Goal: Task Accomplishment & Management: Use online tool/utility

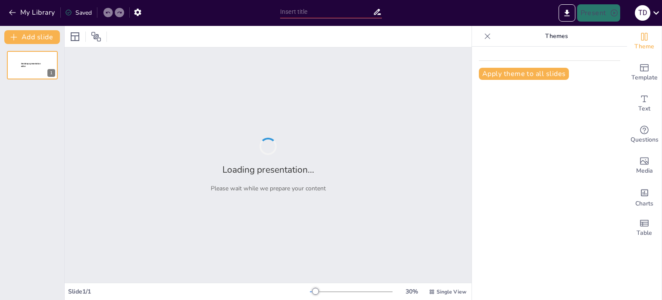
type input "Satellite Internet Revolution: Exploring Starlink and Global Connectivity"
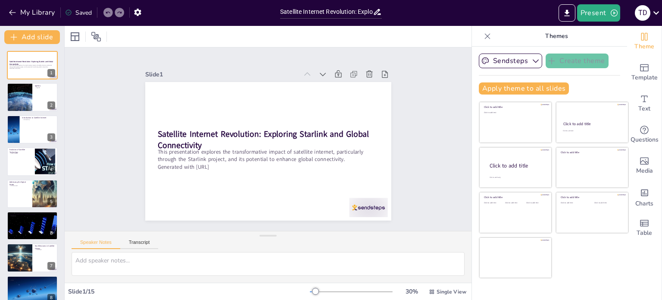
click at [83, 156] on div "Slide 1 Satellite Internet Revolution: Exploring Starlink and Global Connectivi…" at bounding box center [268, 138] width 407 height 183
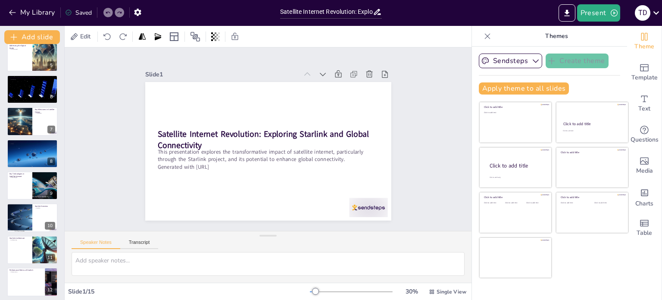
scroll to position [235, 0]
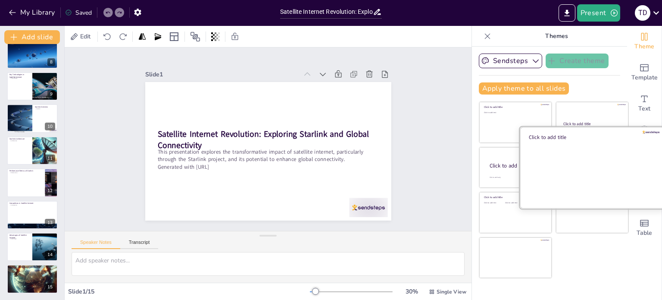
click at [586, 168] on div at bounding box center [592, 166] width 145 height 81
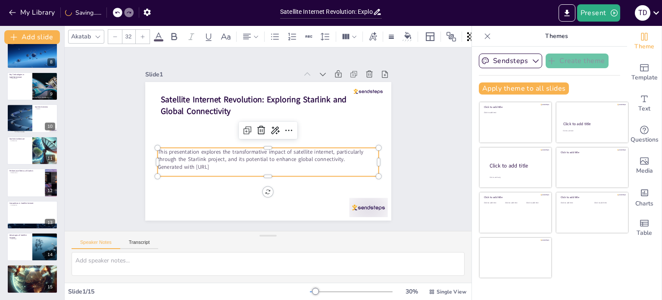
click at [290, 163] on p "Generated with [URL]" at bounding box center [268, 167] width 222 height 8
click at [111, 186] on div "Slide 1 Satellite Internet Revolution: Exploring Starlink and Global Connectivi…" at bounding box center [268, 138] width 407 height 183
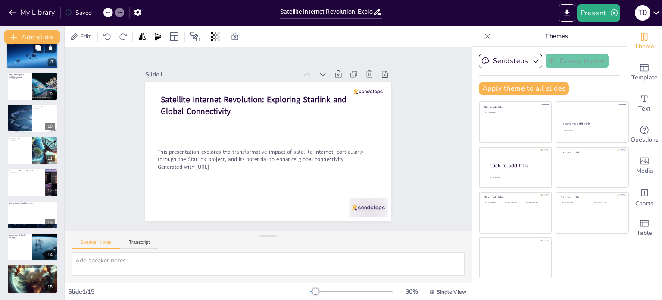
click at [29, 62] on div at bounding box center [32, 54] width 52 height 29
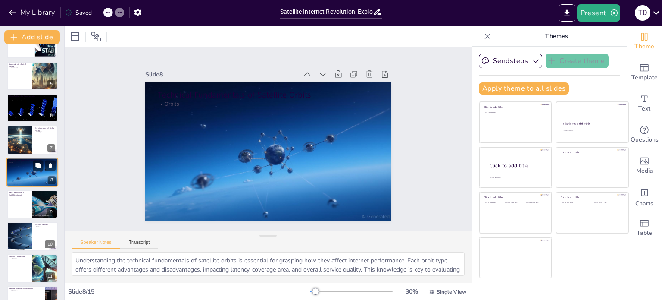
scroll to position [0, 0]
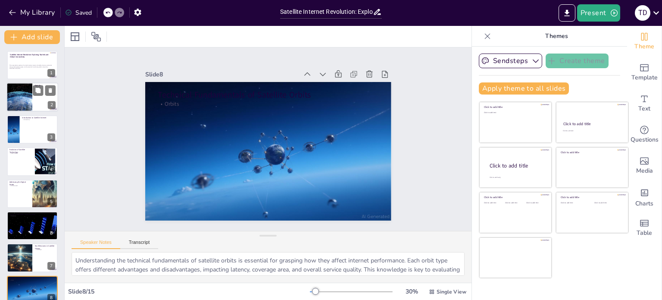
click at [19, 87] on div at bounding box center [20, 97] width 52 height 29
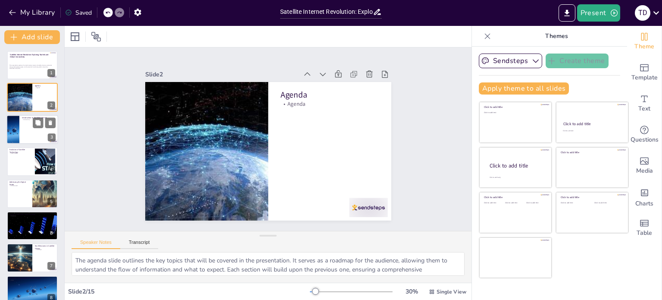
click at [22, 119] on p "Connectivity" at bounding box center [39, 120] width 34 height 2
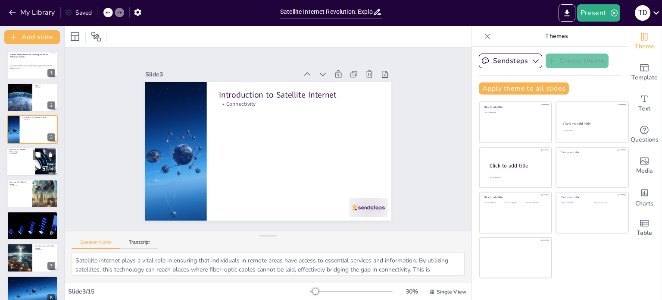
click at [25, 155] on div at bounding box center [32, 161] width 52 height 29
type textarea "The evolution of satellite technology has been driven by the need for faster an…"
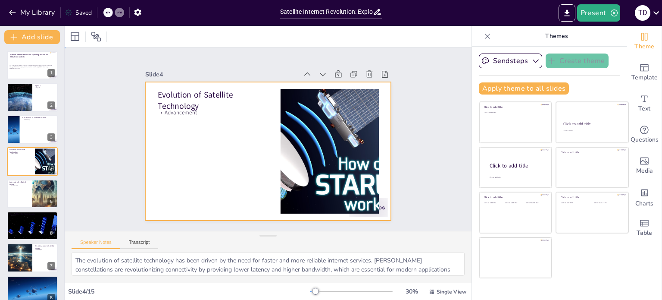
click at [166, 144] on div at bounding box center [268, 151] width 246 height 138
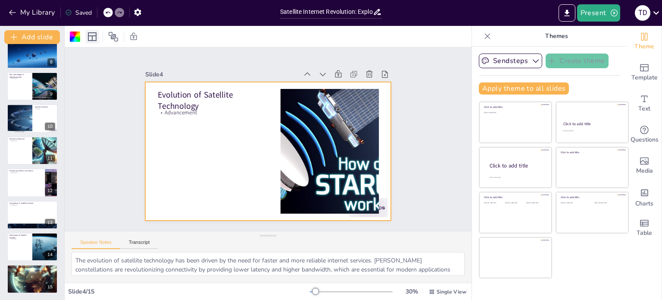
click at [94, 38] on icon at bounding box center [92, 36] width 10 height 10
click at [113, 34] on icon at bounding box center [113, 36] width 9 height 9
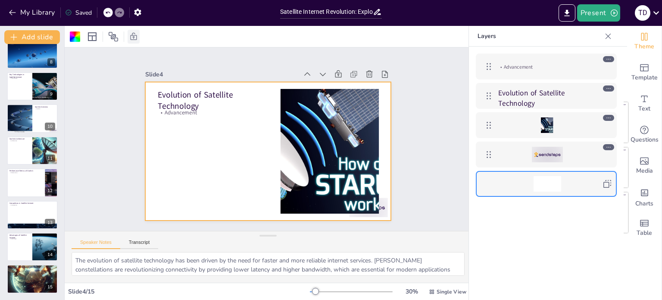
click at [133, 34] on icon at bounding box center [133, 36] width 9 height 9
click at [79, 37] on icon at bounding box center [75, 36] width 9 height 9
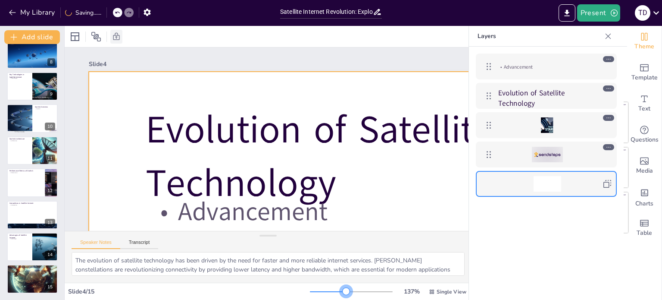
click at [341, 290] on div at bounding box center [351, 291] width 83 height 7
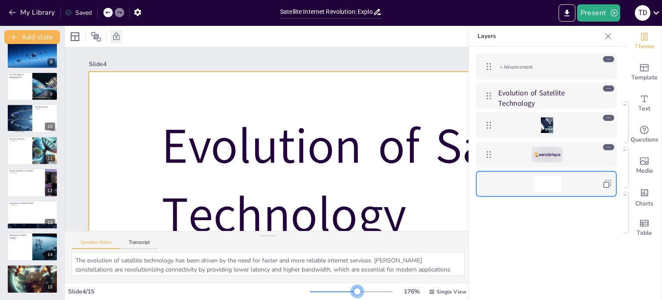
click at [352, 288] on div at bounding box center [351, 291] width 83 height 7
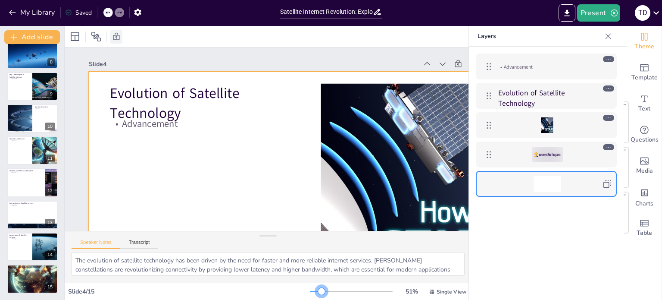
click at [316, 291] on div at bounding box center [316, 291] width 12 height 1
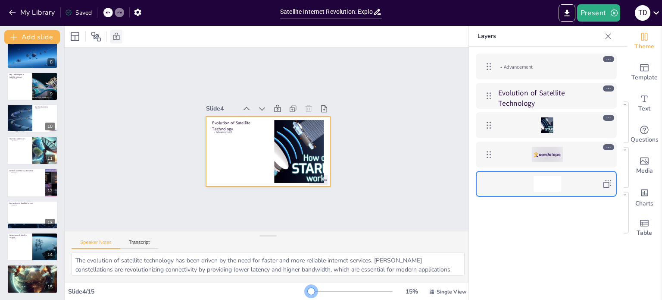
click at [310, 291] on div at bounding box center [310, 291] width 1 height 1
click at [12, 13] on icon "button" at bounding box center [12, 12] width 9 height 9
